Goal: Information Seeking & Learning: Check status

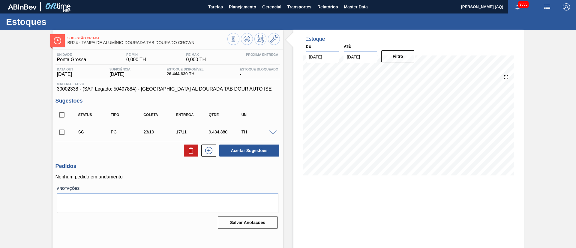
click at [242, 14] on div "Estoques" at bounding box center [288, 22] width 576 height 17
click at [240, 3] on button "Planejamento" at bounding box center [242, 7] width 33 height 14
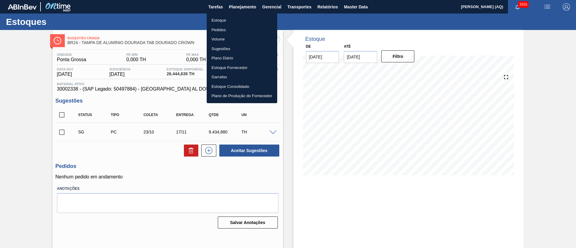
click at [331, 3] on div at bounding box center [288, 124] width 576 height 248
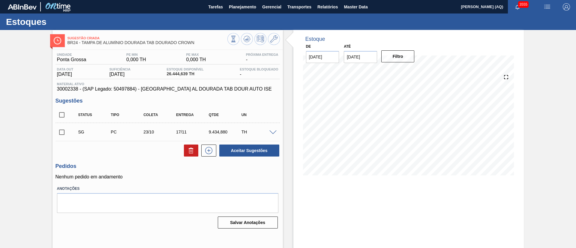
click at [332, 0] on body "Tarefas Planejamento Gerencial Transportes Relatórios Master Data Arthur Candei…" at bounding box center [288, 0] width 576 height 0
click at [332, 8] on span "Relatórios" at bounding box center [327, 6] width 20 height 7
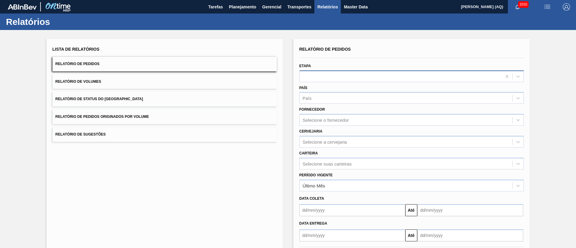
click at [334, 77] on div at bounding box center [401, 76] width 202 height 9
click at [239, 178] on div "Lista de Relatórios Relatório de Pedidos Relatório de Volumes Relatório de Stat…" at bounding box center [165, 154] width 236 height 231
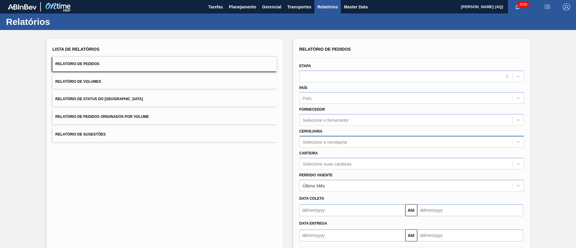
click at [339, 144] on div "Selecione a cervejaria" at bounding box center [325, 141] width 44 height 5
type input "jaca"
type input "lages"
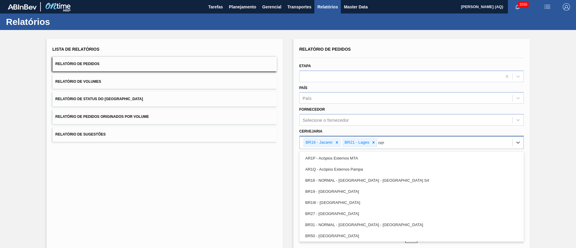
type input "nova"
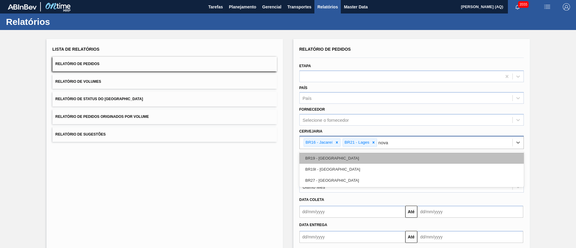
click at [353, 158] on div "BR19 - [GEOGRAPHIC_DATA]" at bounding box center [411, 158] width 224 height 11
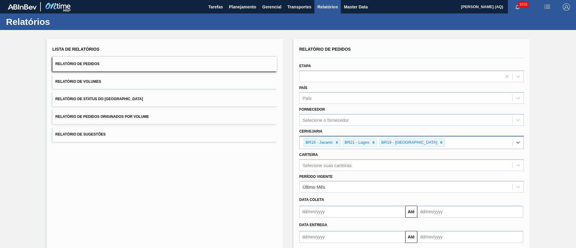
click at [374, 217] on input "text" at bounding box center [352, 212] width 106 height 12
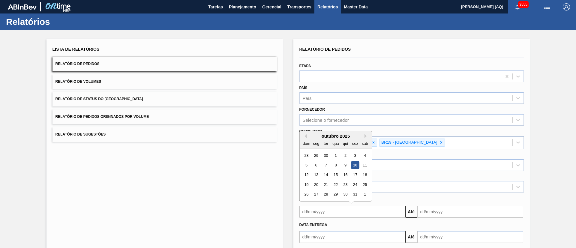
click at [322, 209] on input "text" at bounding box center [352, 212] width 106 height 12
click at [346, 165] on div "9" at bounding box center [345, 165] width 8 height 8
type input "09/10/2025"
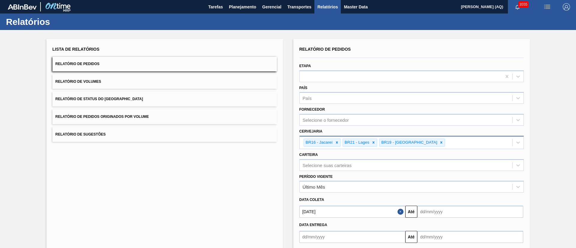
click at [441, 213] on input "text" at bounding box center [470, 212] width 106 height 12
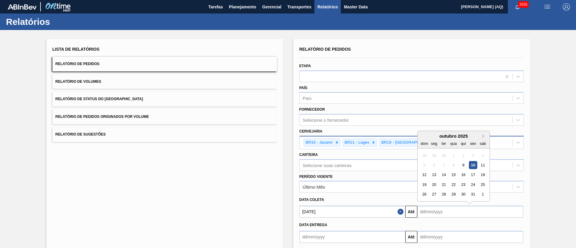
click at [443, 159] on div "30" at bounding box center [444, 156] width 8 height 8
click at [483, 165] on div "11" at bounding box center [483, 165] width 8 height 8
type input "11/10/2025"
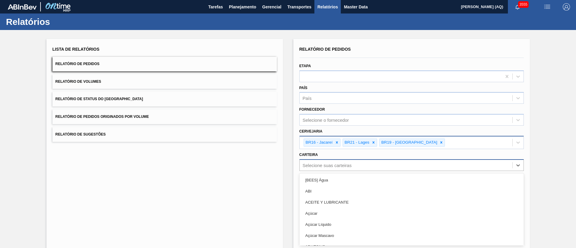
click at [383, 163] on div "option [BEES] Água focused, 1 of 101. 101 results available. Use Up and Down to…" at bounding box center [411, 165] width 224 height 12
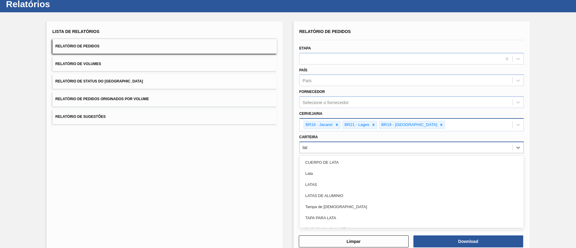
type input "lata"
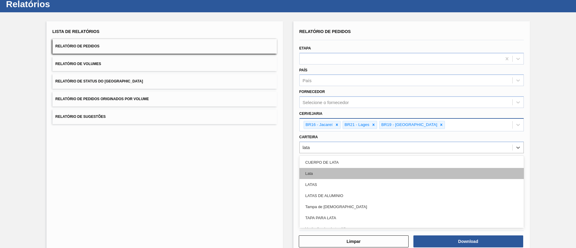
click at [375, 175] on div "Lata" at bounding box center [411, 173] width 224 height 11
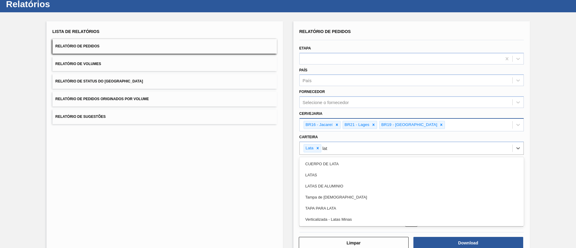
type input "lata"
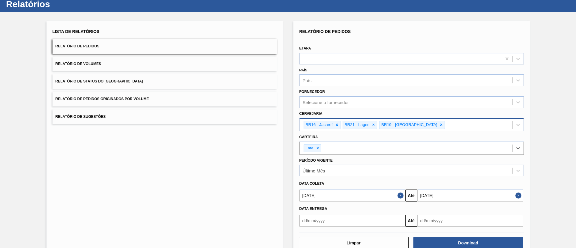
click at [269, 185] on div "Lista de Relatórios Relatório de Pedidos Relatório de Volumes Relatório de Stat…" at bounding box center [165, 138] width 236 height 234
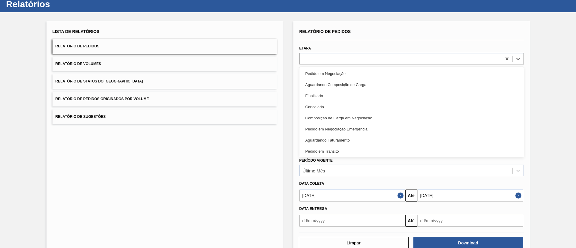
click at [356, 56] on div at bounding box center [401, 58] width 202 height 9
type input "agua"
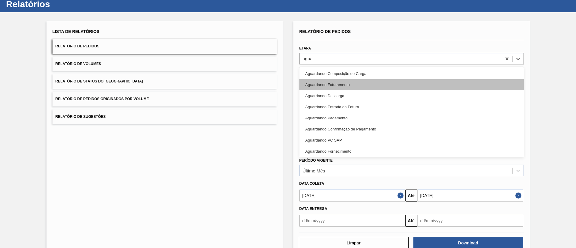
click at [374, 81] on div "Aguardando Faturamento" at bounding box center [411, 84] width 224 height 11
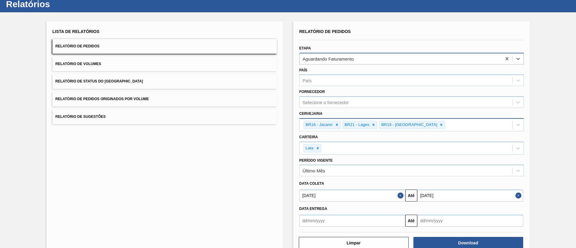
click at [367, 59] on div "Aguardando Faturamento" at bounding box center [401, 58] width 202 height 9
type input "negoci"
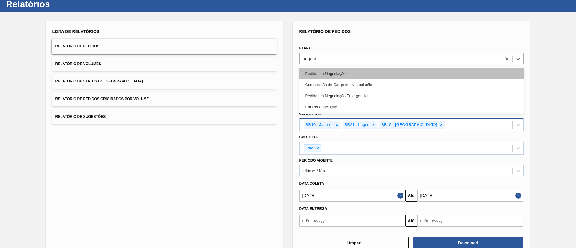
click at [375, 72] on div "Pedido em Negociação" at bounding box center [411, 73] width 224 height 11
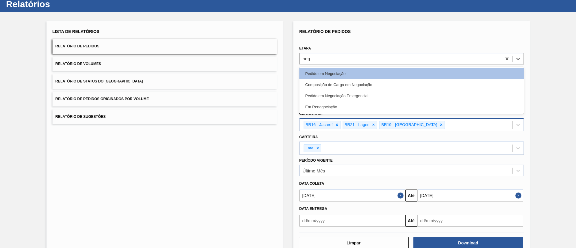
type input "nego"
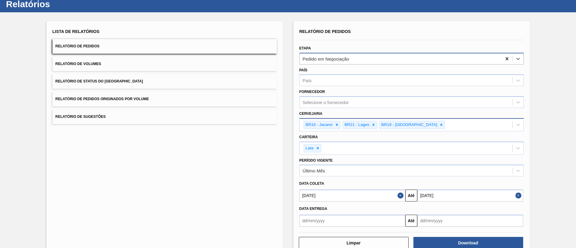
click at [505, 59] on icon at bounding box center [507, 59] width 6 height 6
click at [564, 123] on div "Lista de Relatórios Relatório de Pedidos Relatório de Volumes Relatório de Stat…" at bounding box center [288, 137] width 576 height 251
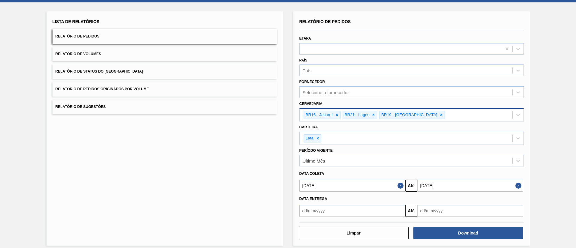
scroll to position [33, 0]
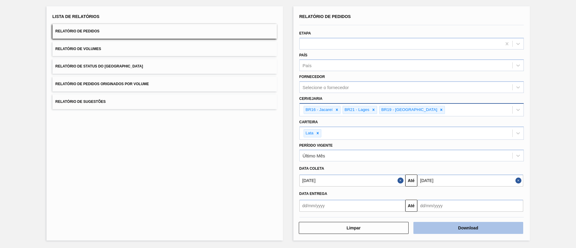
click at [478, 230] on button "Download" at bounding box center [468, 228] width 110 height 12
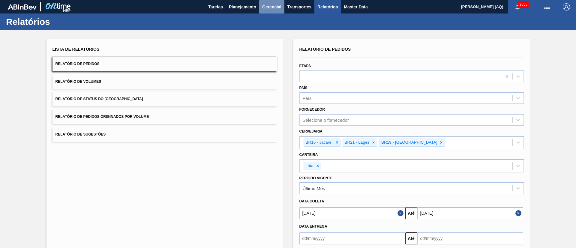
click at [269, 6] on span "Gerencial" at bounding box center [271, 6] width 19 height 7
click at [240, 7] on div at bounding box center [288, 124] width 576 height 248
click at [239, 7] on span "Planejamento" at bounding box center [242, 6] width 27 height 7
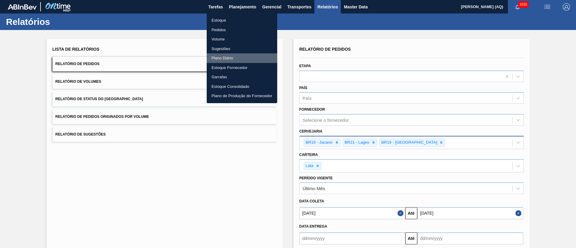
click at [224, 56] on li "Plano Diário" at bounding box center [242, 58] width 71 height 10
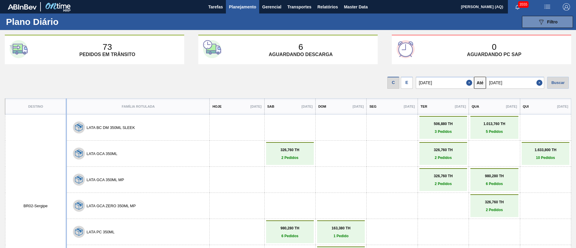
click at [156, 80] on div "C E 10/10/2025 Até 16/10/2025 Buscar" at bounding box center [288, 81] width 576 height 25
click at [246, 14] on div "Plano Diário 089F7B8B-B2A5-4AFE-B5C0-19BA573D28AC Filtro Responsável Destino De…" at bounding box center [288, 22] width 576 height 17
click at [245, 6] on span "Planejamento" at bounding box center [242, 6] width 27 height 7
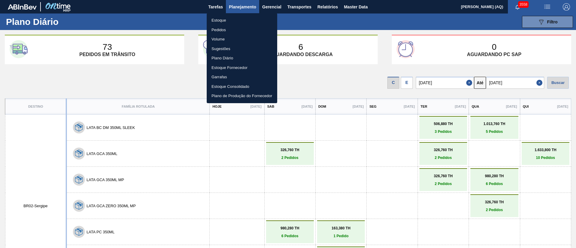
click at [219, 17] on li "Estoque" at bounding box center [242, 21] width 71 height 10
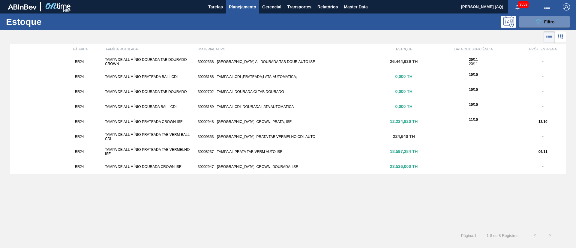
drag, startPoint x: 534, startPoint y: 23, endPoint x: 528, endPoint y: 28, distance: 7.6
click at [533, 23] on button "089F7B8B-B2A5-4AFE-B5C0-19BA573D28AC Filtro" at bounding box center [544, 22] width 51 height 12
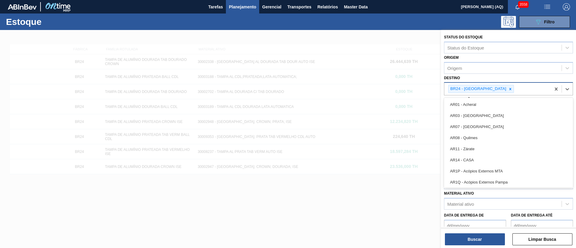
click at [494, 93] on div "BR24 - Ponta Grossa" at bounding box center [481, 89] width 66 height 8
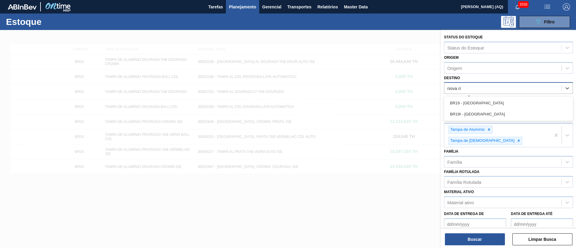
type input "nova rio"
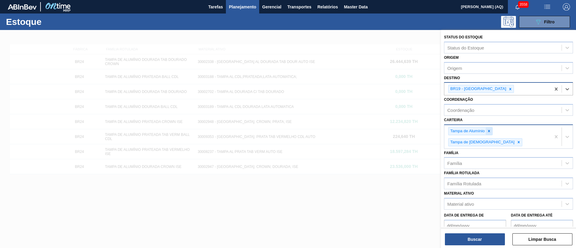
click at [488, 133] on icon at bounding box center [489, 131] width 4 height 4
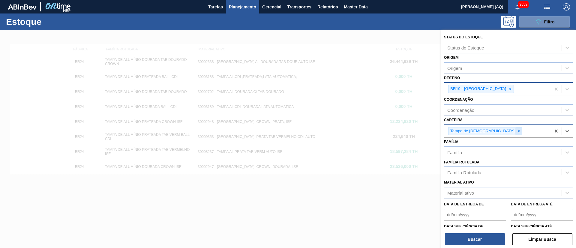
click at [515, 128] on div at bounding box center [518, 132] width 7 height 8
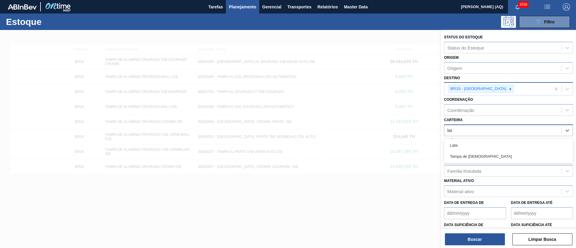
type input "lata"
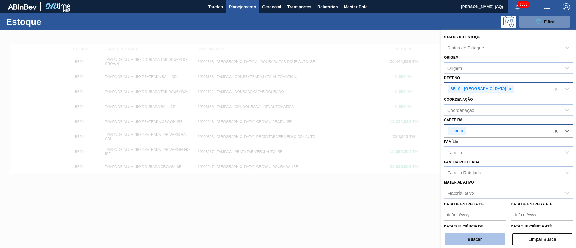
click at [485, 235] on button "Buscar" at bounding box center [475, 239] width 60 height 12
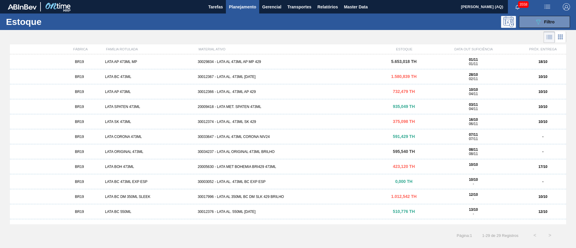
scroll to position [135, 0]
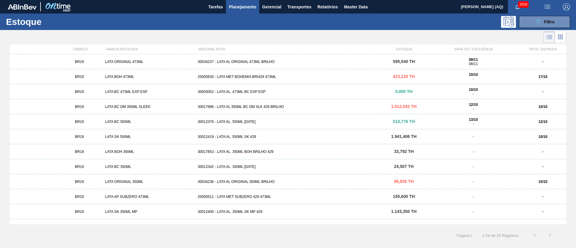
click at [247, 121] on div "30012376 - LATA AL. 550ML [DATE]" at bounding box center [287, 122] width 185 height 4
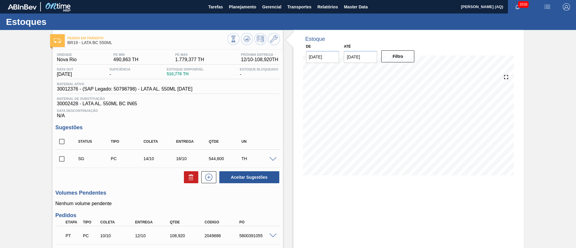
click at [62, 160] on input "checkbox" at bounding box center [62, 159] width 13 height 13
click at [184, 177] on button at bounding box center [191, 177] width 14 height 12
checkbox input "false"
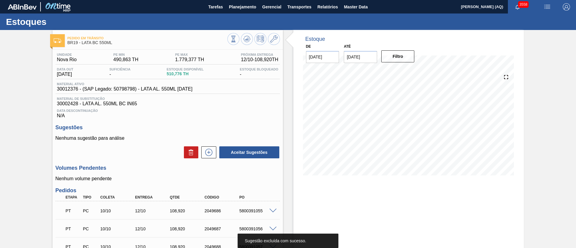
click at [574, 146] on div "Pedido em Trânsito BR19 - LATA BC 550ML Unidade Nova Rio PE MIN 490,863 TH PE M…" at bounding box center [288, 212] width 576 height 365
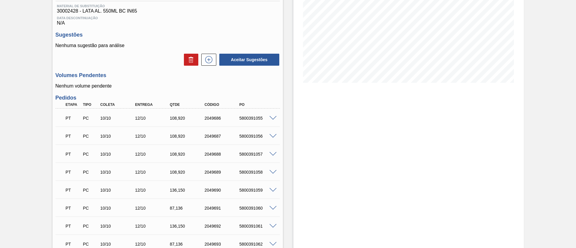
scroll to position [45, 0]
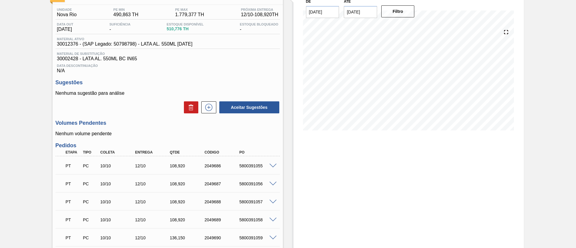
click at [568, 94] on div "Pedido em Trânsito BR19 - LATA BC 550ML Unidade Nova Rio PE MIN 490,863 TH PE M…" at bounding box center [288, 167] width 576 height 365
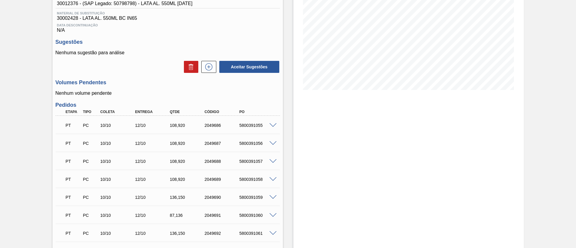
scroll to position [135, 0]
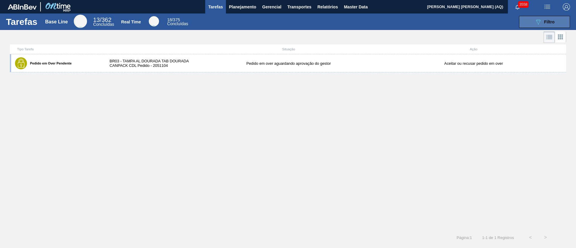
click at [426, 24] on div "089F7B8B-B2A5-4AFE-B5C0-19BA573D28AC Filtro" at bounding box center [545, 21] width 20 height 7
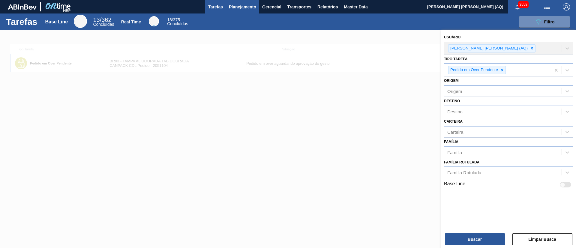
click at [254, 13] on button "Planejamento" at bounding box center [242, 7] width 33 height 14
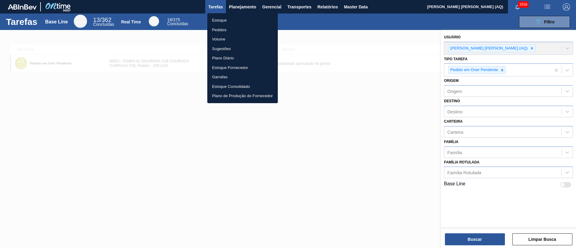
click at [227, 19] on li "Estoque" at bounding box center [242, 21] width 71 height 10
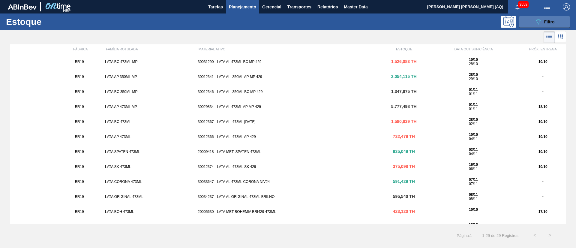
click at [426, 25] on button "089F7B8B-B2A5-4AFE-B5C0-19BA573D28AC Filtro" at bounding box center [544, 22] width 51 height 12
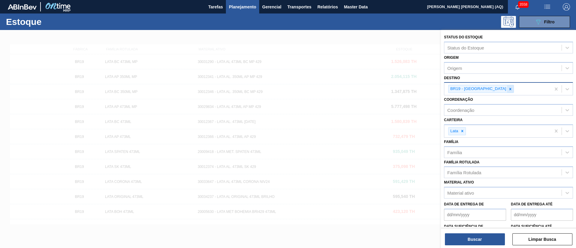
click at [426, 87] on icon at bounding box center [510, 89] width 4 height 4
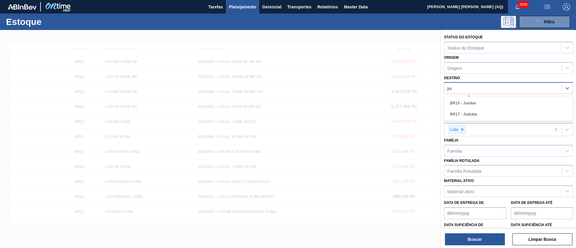
type input "jundi"
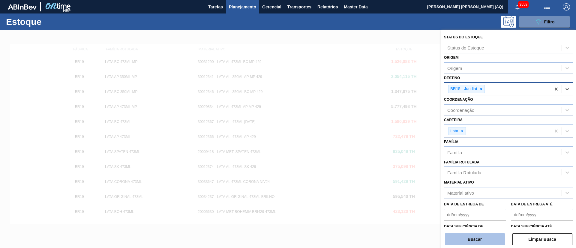
click at [426, 183] on button "Buscar" at bounding box center [475, 239] width 60 height 12
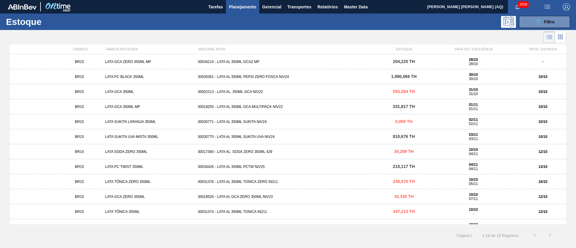
click at [222, 59] on div "BR15 LATA GCA ZERO 350ML MP 30034214 - LATA AL 350ML GCAZ MP 204,225 TH 28/10 2…" at bounding box center [288, 61] width 556 height 15
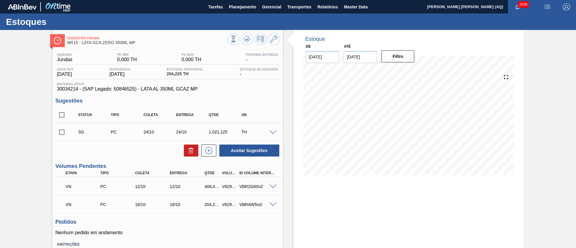
click at [317, 183] on div "Estoque De [DATE] Até [DATE] Filtro" at bounding box center [408, 160] width 230 height 260
click at [61, 133] on input "checkbox" at bounding box center [62, 132] width 13 height 13
click at [185, 153] on button at bounding box center [191, 151] width 14 height 12
checkbox input "false"
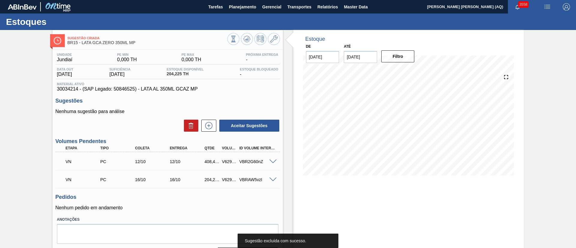
click at [426, 183] on div "Estoque De [DATE] Até [DATE] Filtro" at bounding box center [408, 147] width 230 height 235
